Goal: Task Accomplishment & Management: Complete application form

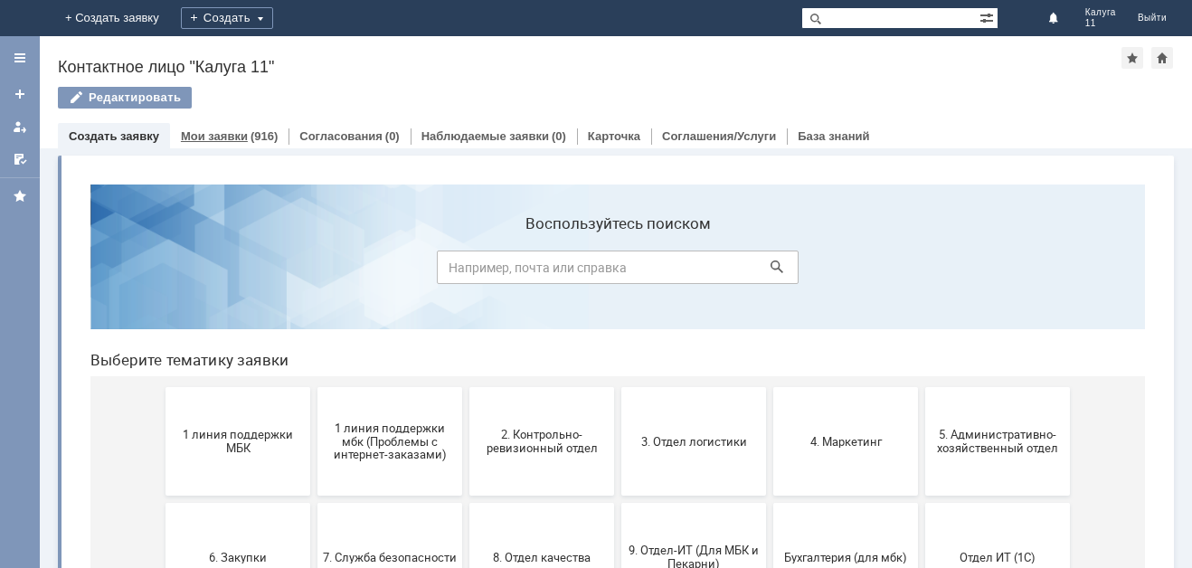
click at [258, 133] on div "(916)" at bounding box center [264, 136] width 27 height 14
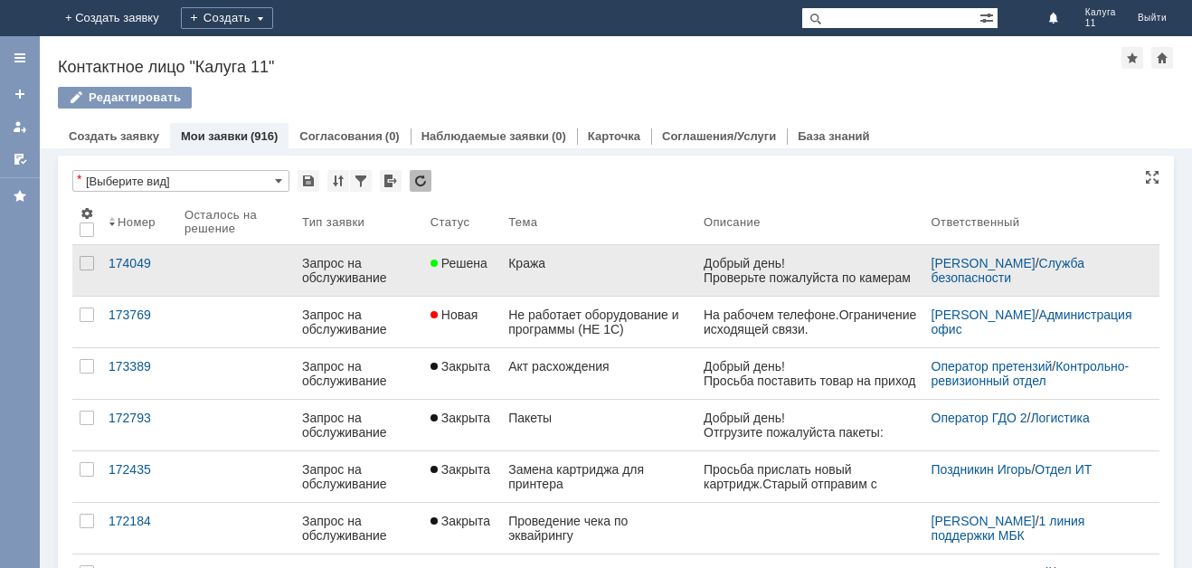
click at [508, 268] on div "Кража" at bounding box center [598, 263] width 181 height 14
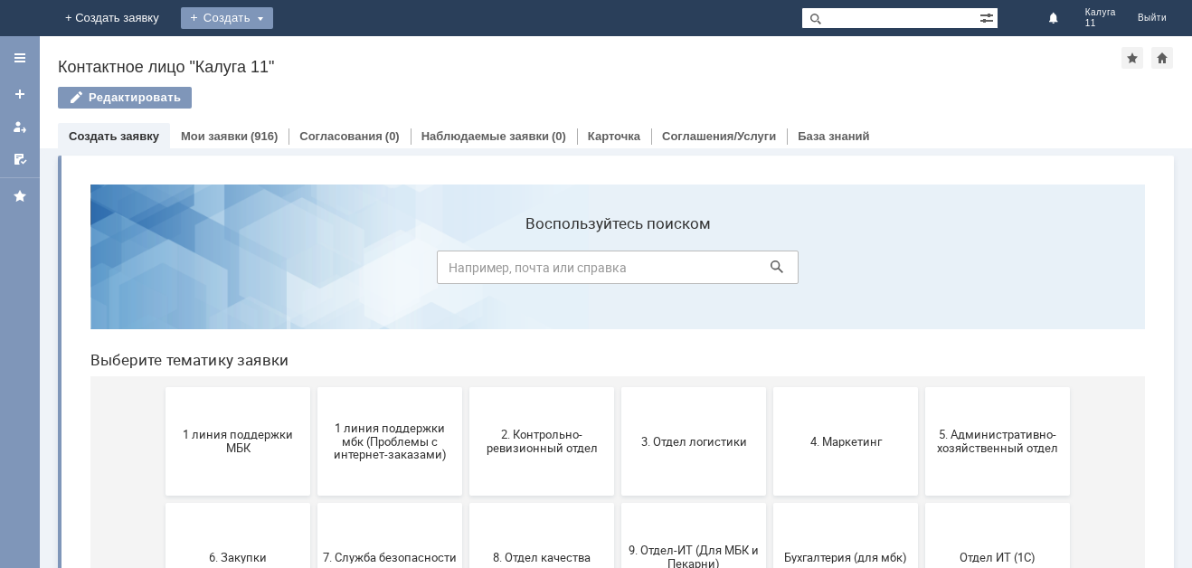
click at [273, 19] on div "Создать" at bounding box center [227, 18] width 92 height 22
click at [273, 16] on div "Создать" at bounding box center [227, 18] width 92 height 22
click at [322, 60] on link "Заявка" at bounding box center [254, 54] width 138 height 22
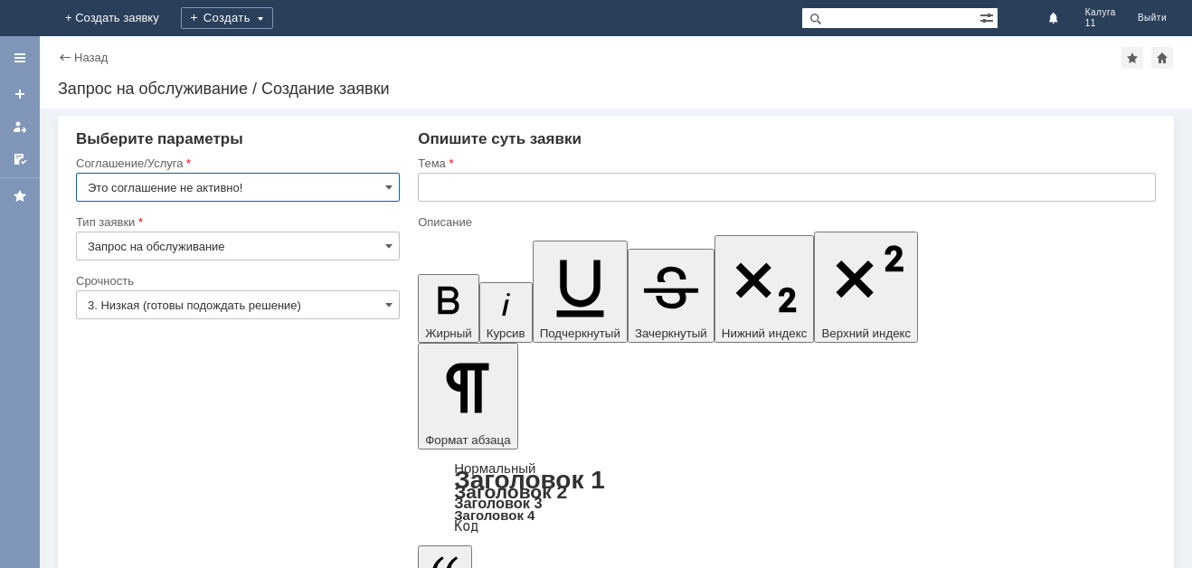
click at [394, 185] on input "Это соглашение не активно!" at bounding box center [238, 187] width 324 height 29
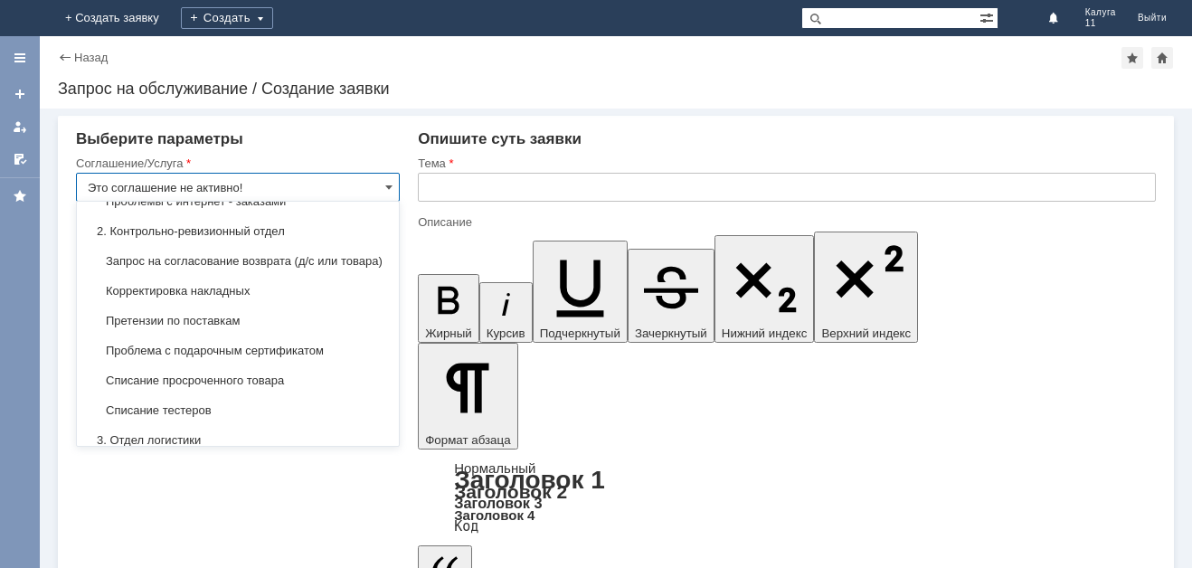
scroll to position [271, 0]
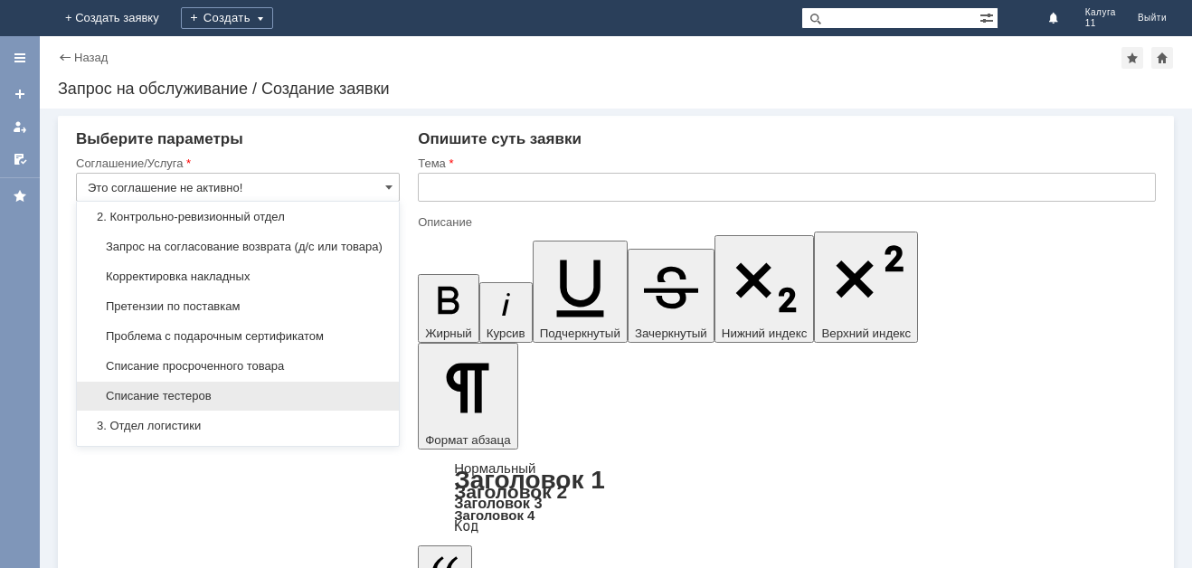
click at [267, 402] on div "Списание тестеров" at bounding box center [238, 396] width 322 height 29
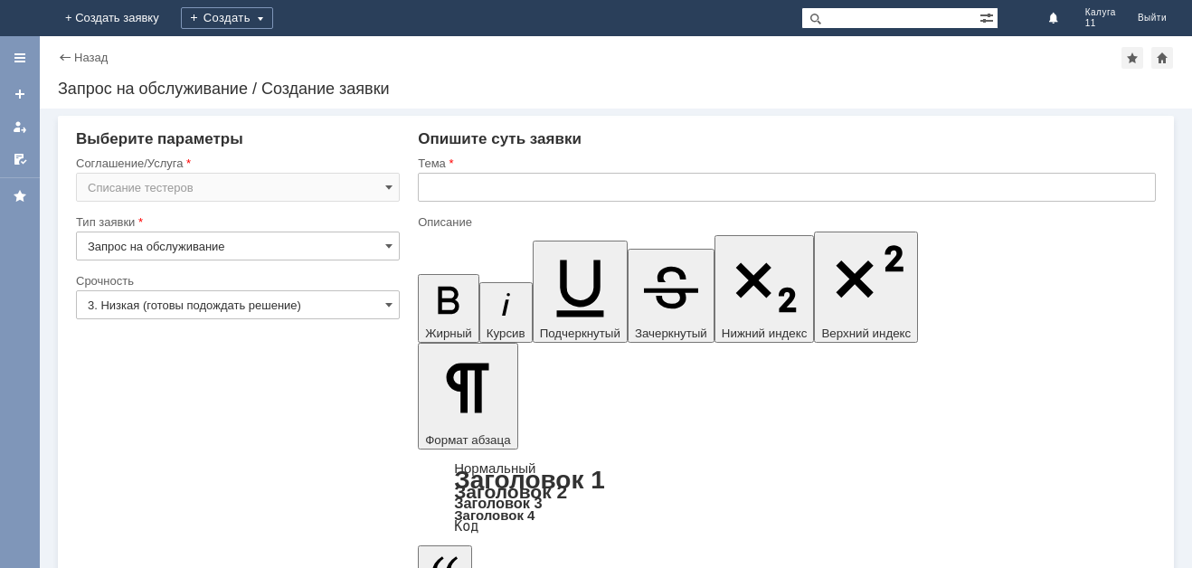
type input "Списание тестеров"
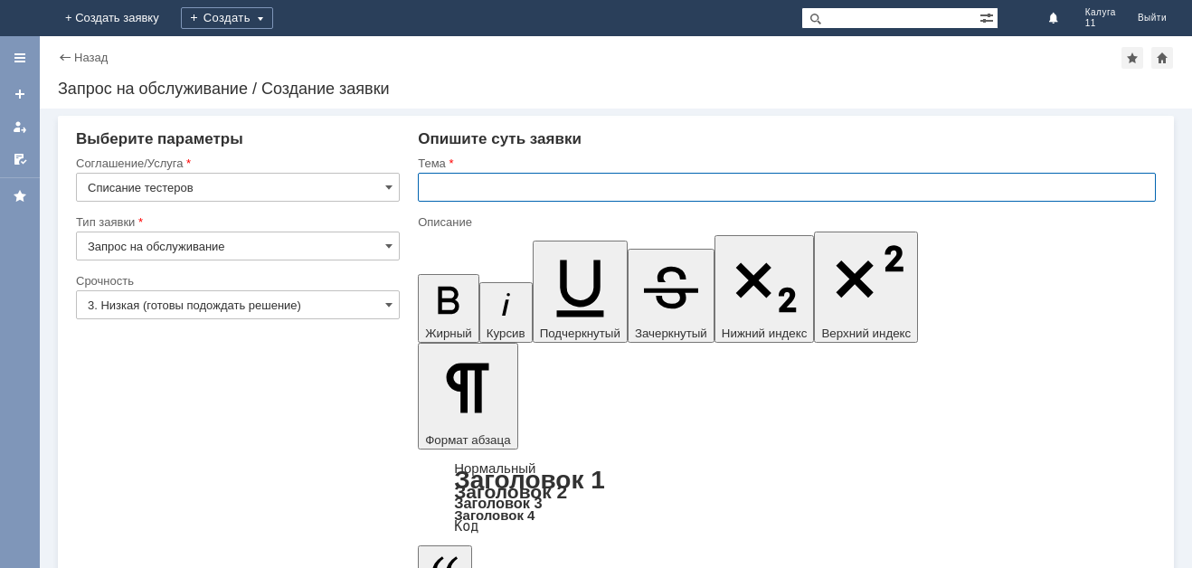
click at [474, 194] on input "text" at bounding box center [787, 187] width 738 height 29
type input "Списание тестеров"
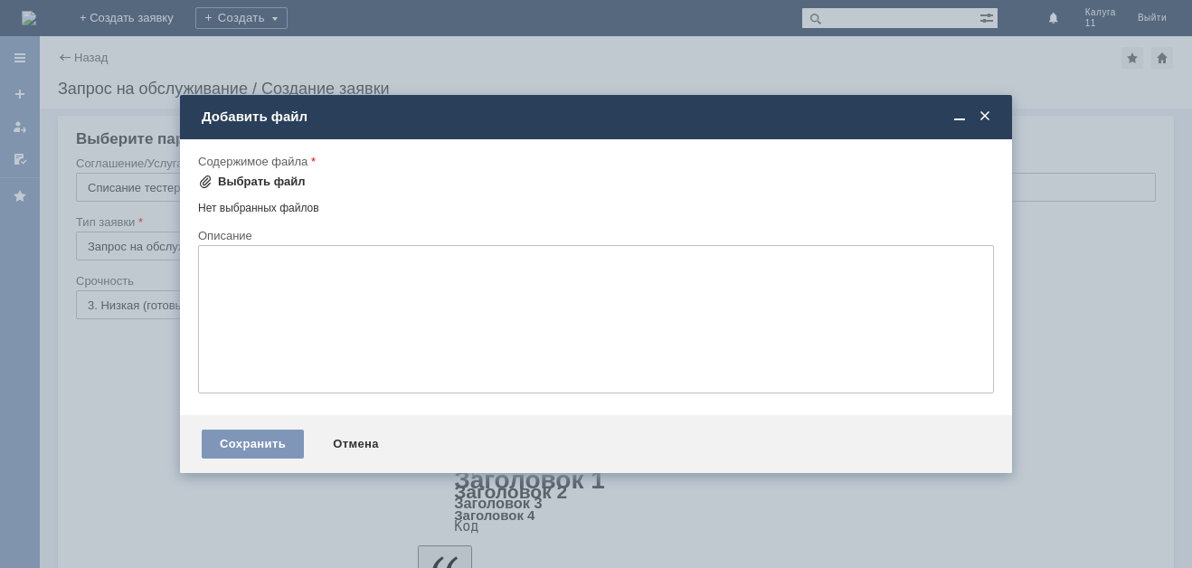
click at [267, 185] on div "Выбрать файл" at bounding box center [262, 182] width 88 height 14
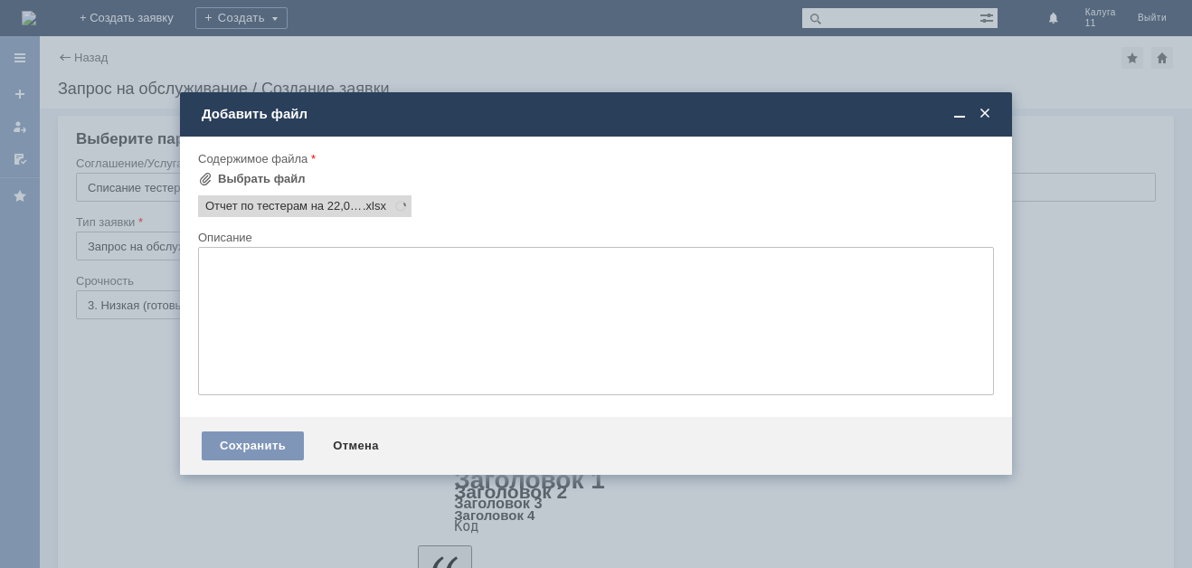
scroll to position [0, 0]
click at [286, 439] on div "Сохранить" at bounding box center [253, 446] width 102 height 29
